Goal: Communication & Community: Connect with others

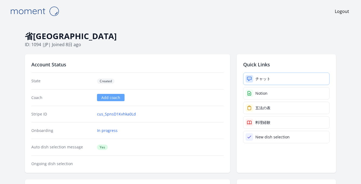
click at [266, 75] on link "チャット" at bounding box center [286, 79] width 87 height 12
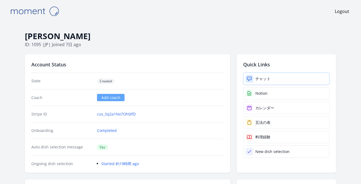
click at [266, 80] on div "チャット" at bounding box center [263, 78] width 15 height 5
click at [258, 79] on div "チャット" at bounding box center [263, 78] width 15 height 5
click at [272, 80] on link "チャット" at bounding box center [286, 79] width 87 height 12
click at [267, 78] on div "チャット" at bounding box center [263, 78] width 15 height 5
click at [261, 78] on div "チャット" at bounding box center [263, 78] width 15 height 5
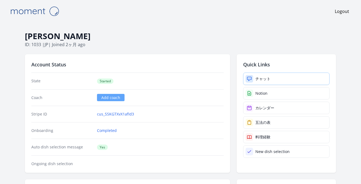
click at [258, 78] on div "チャット" at bounding box center [263, 78] width 15 height 5
